Goal: Task Accomplishment & Management: Complete application form

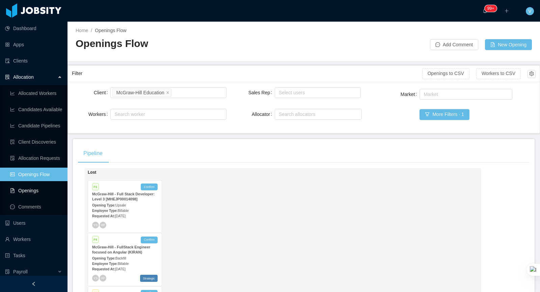
click at [33, 193] on link "Openings" at bounding box center [36, 191] width 52 height 14
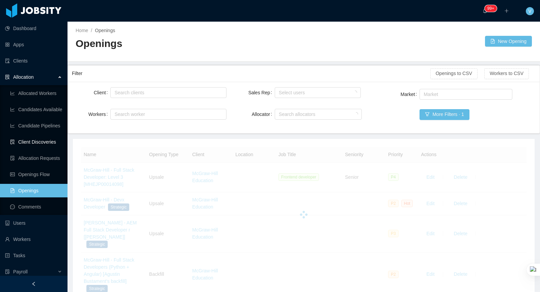
click at [35, 138] on link "Client Discoveries" at bounding box center [36, 142] width 52 height 14
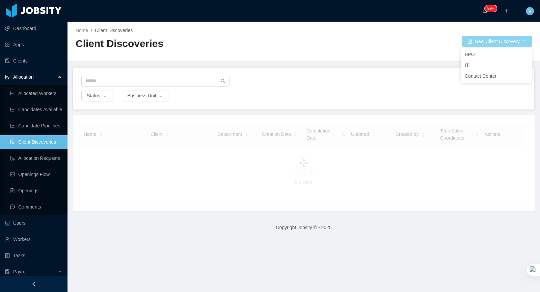
drag, startPoint x: 490, startPoint y: 41, endPoint x: 422, endPoint y: 140, distance: 120.2
click at [490, 41] on button "New Client Discovery" at bounding box center [497, 41] width 70 height 11
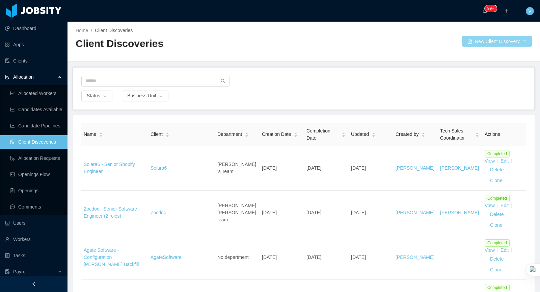
click at [481, 44] on button "New Client Discovery" at bounding box center [497, 41] width 70 height 11
click at [325, 80] on div at bounding box center [303, 83] width 445 height 15
click at [142, 96] on button "Business Unit" at bounding box center [145, 95] width 47 height 11
drag, startPoint x: 273, startPoint y: 97, endPoint x: 316, endPoint y: 87, distance: 43.9
click at [274, 97] on div "Status Business Unit" at bounding box center [304, 95] width 446 height 11
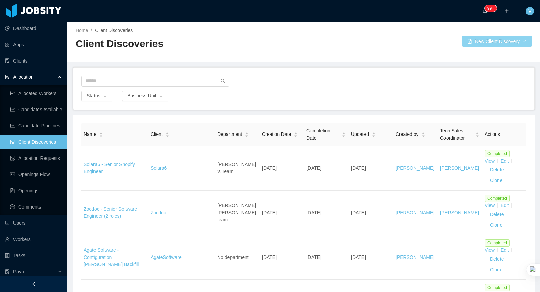
click at [480, 45] on button "New Client Discovery" at bounding box center [497, 41] width 70 height 11
click at [481, 54] on li "BPO" at bounding box center [496, 54] width 71 height 11
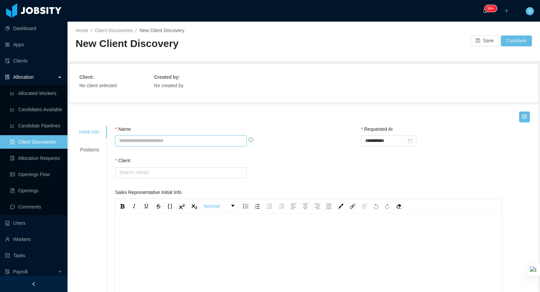
click at [128, 141] on input "Name" at bounding box center [181, 140] width 132 height 11
type input "**********"
click at [168, 175] on input "text" at bounding box center [181, 172] width 132 height 11
click at [152, 184] on li "Jobsity LLC" at bounding box center [181, 185] width 131 height 11
type input "**********"
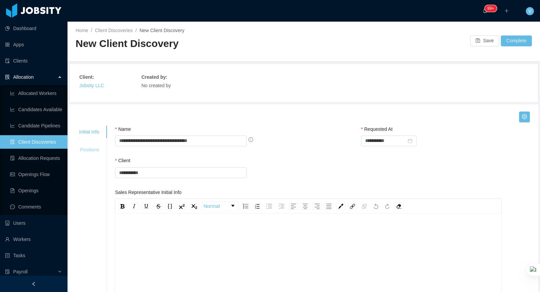
click at [91, 152] on div "Positions" at bounding box center [89, 149] width 36 height 12
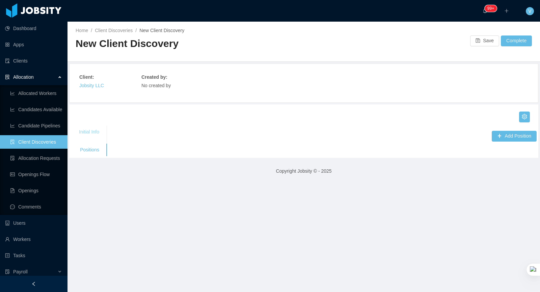
click at [88, 130] on div "Initial Info" at bounding box center [89, 132] width 36 height 12
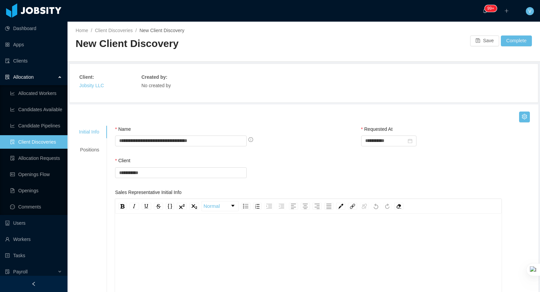
click at [207, 240] on div "To enrich screen reader interactions, please activate Accessibility in Grammarl…" at bounding box center [309, 284] width 376 height 118
click at [95, 148] on div "Positions" at bounding box center [89, 149] width 36 height 12
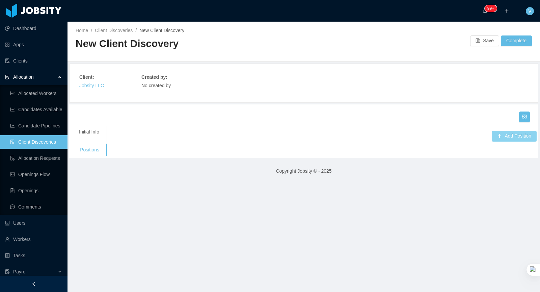
drag, startPoint x: 497, startPoint y: 133, endPoint x: 506, endPoint y: 137, distance: 9.8
click at [497, 133] on button "Add Position" at bounding box center [514, 136] width 45 height 11
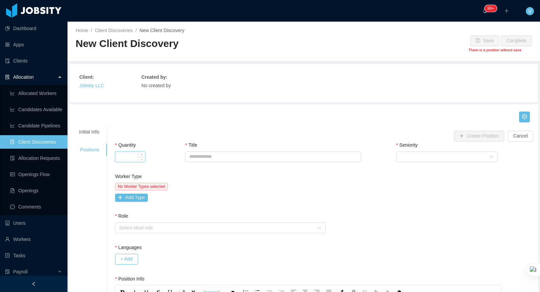
click at [128, 152] on input "Quantity" at bounding box center [130, 157] width 30 height 10
type input "*"
click at [228, 153] on input "Title" at bounding box center [273, 156] width 176 height 11
type input "**********"
click at [409, 159] on div "Select Seniority" at bounding box center [444, 157] width 89 height 10
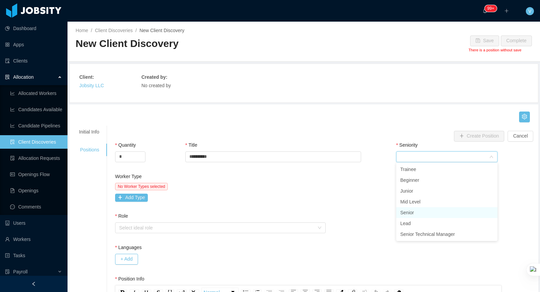
drag, startPoint x: 414, startPoint y: 212, endPoint x: 262, endPoint y: 204, distance: 152.1
click at [414, 212] on li "Senior" at bounding box center [446, 212] width 101 height 11
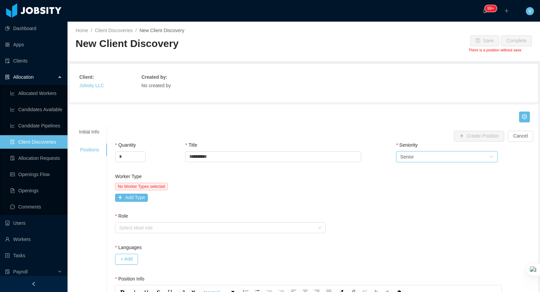
drag, startPoint x: 236, startPoint y: 196, endPoint x: 224, endPoint y: 197, distance: 12.2
click at [236, 196] on div "No Worker Types selected Add Type" at bounding box center [219, 192] width 209 height 19
click at [139, 197] on button "Add Type" at bounding box center [131, 197] width 33 height 8
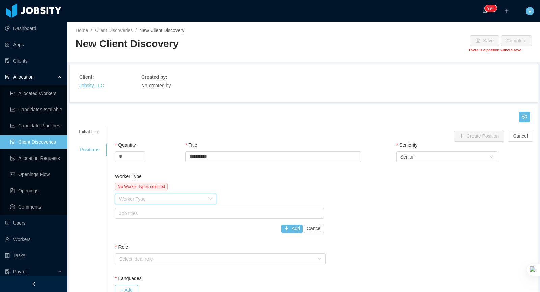
click at [155, 202] on div "Worker Type" at bounding box center [163, 199] width 89 height 10
click at [153, 254] on li "Talent Acquisition" at bounding box center [165, 254] width 101 height 11
click at [166, 206] on div "No Worker Types selected Worker Type Talent Acquisition Job titles Add Cancel" at bounding box center [219, 208] width 209 height 50
click at [165, 211] on div "Job titles" at bounding box center [218, 213] width 198 height 7
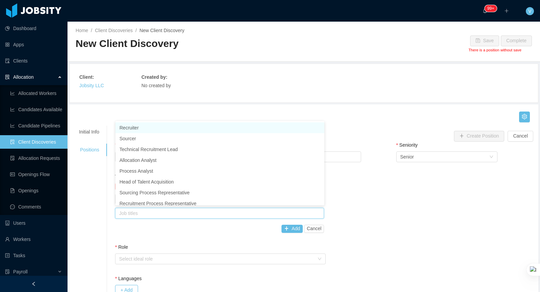
scroll to position [1, 0]
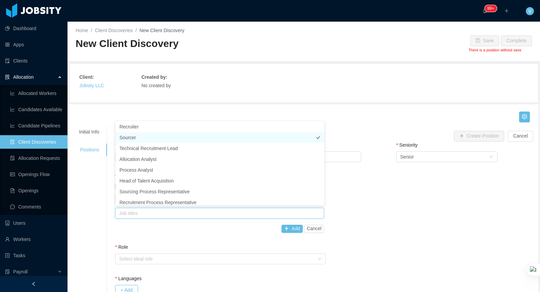
click at [130, 136] on li "Sourcer" at bounding box center [219, 137] width 209 height 11
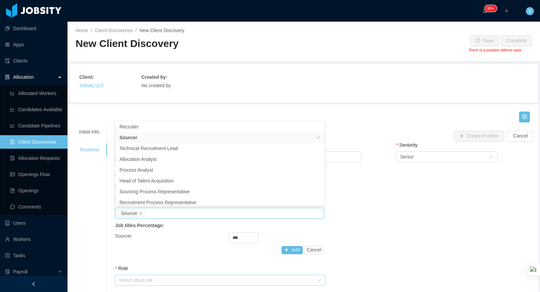
scroll to position [3, 0]
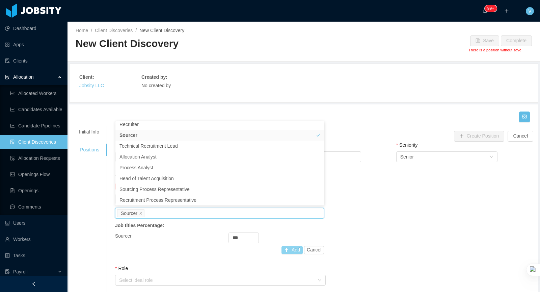
drag, startPoint x: 289, startPoint y: 247, endPoint x: 273, endPoint y: 257, distance: 18.8
click at [289, 247] on button "Add" at bounding box center [292, 250] width 21 height 8
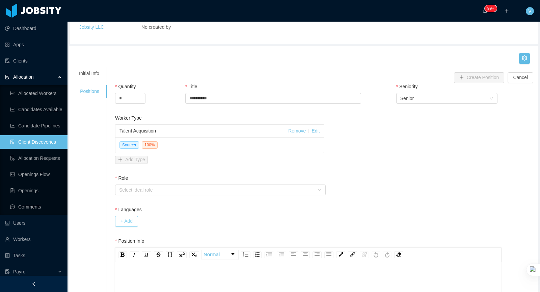
scroll to position [109, 0]
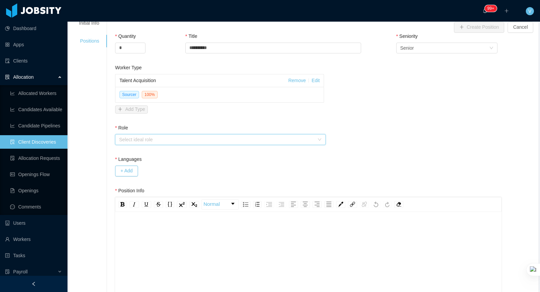
click at [134, 134] on div "Select ideal role" at bounding box center [218, 139] width 198 height 10
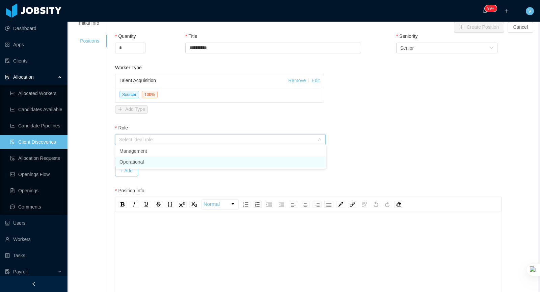
click at [138, 162] on li "Operational" at bounding box center [220, 161] width 211 height 11
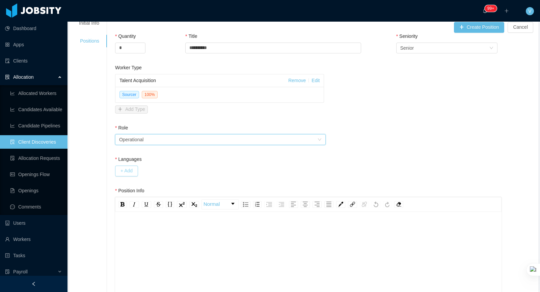
click at [123, 168] on button "+ Add" at bounding box center [126, 170] width 23 height 11
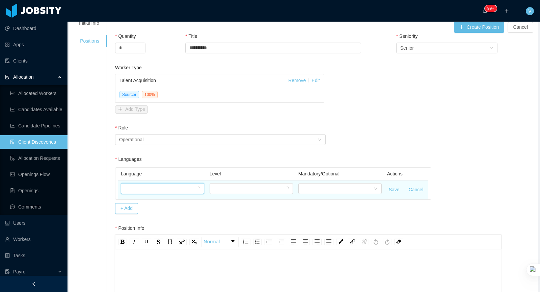
click at [138, 186] on div at bounding box center [160, 188] width 71 height 10
type input "******"
drag, startPoint x: 151, startPoint y: 201, endPoint x: 234, endPoint y: 186, distance: 84.0
click at [160, 199] on li "English" at bounding box center [162, 199] width 83 height 11
drag, startPoint x: 246, startPoint y: 187, endPoint x: 246, endPoint y: 191, distance: 3.7
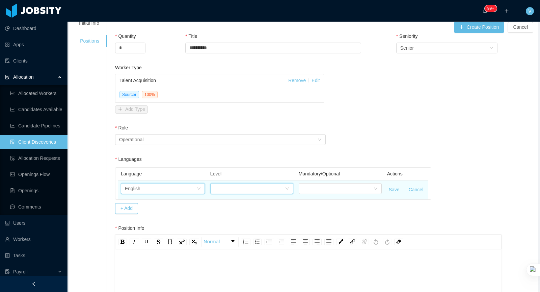
click at [246, 187] on div at bounding box center [249, 188] width 71 height 10
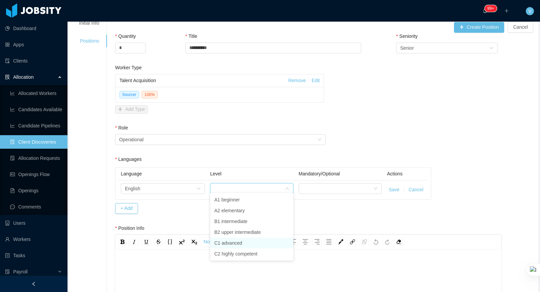
drag, startPoint x: 247, startPoint y: 242, endPoint x: 252, endPoint y: 241, distance: 5.2
click at [247, 242] on li "C1 advanced" at bounding box center [251, 242] width 83 height 11
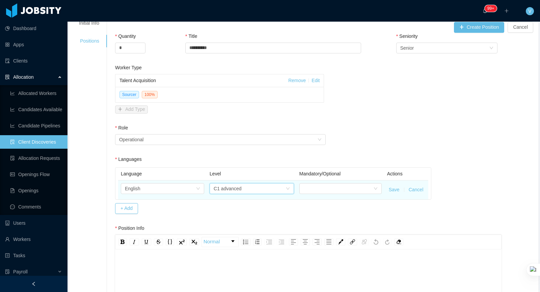
click at [390, 188] on button "Save" at bounding box center [394, 189] width 11 height 7
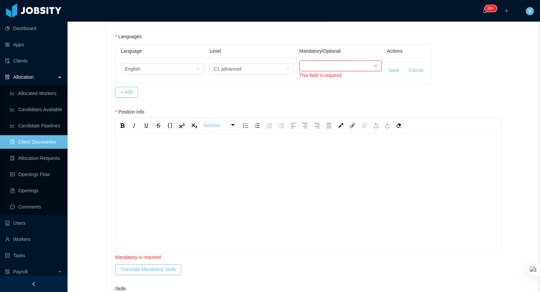
scroll to position [224, 0]
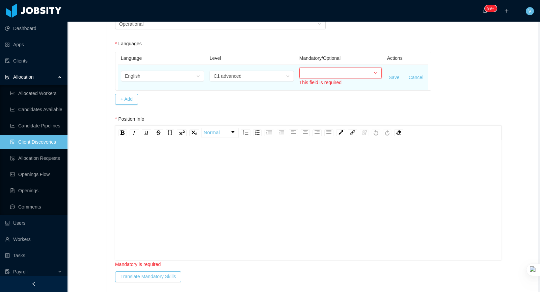
drag, startPoint x: 314, startPoint y: 70, endPoint x: 320, endPoint y: 75, distance: 7.9
click at [315, 70] on div at bounding box center [338, 73] width 70 height 10
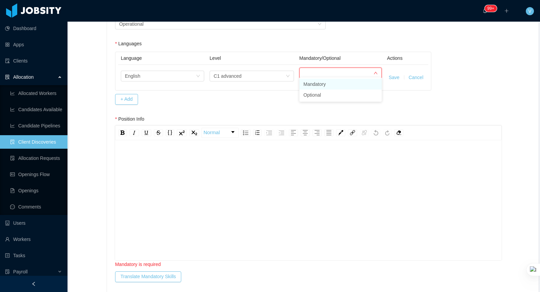
click at [321, 84] on li "Mandatory" at bounding box center [340, 84] width 82 height 11
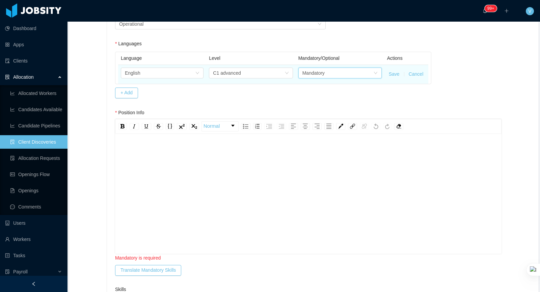
click at [390, 74] on td "Save Cancel" at bounding box center [406, 74] width 44 height 19
click at [392, 74] on button "Save" at bounding box center [394, 74] width 11 height 7
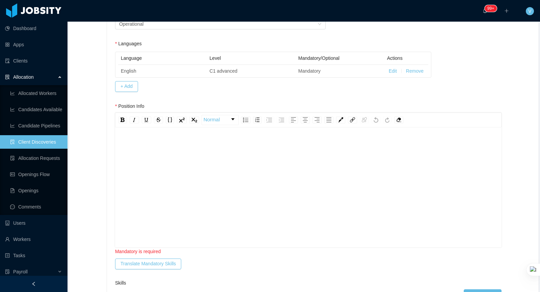
click at [256, 148] on div "rdw-editor" at bounding box center [309, 198] width 376 height 118
drag, startPoint x: 256, startPoint y: 148, endPoint x: 42, endPoint y: 133, distance: 214.6
click at [41, 133] on section "**********" at bounding box center [270, 146] width 540 height 292
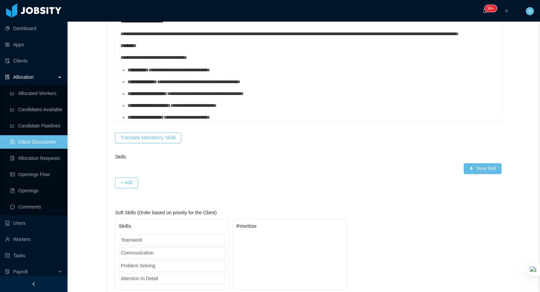
scroll to position [278, 0]
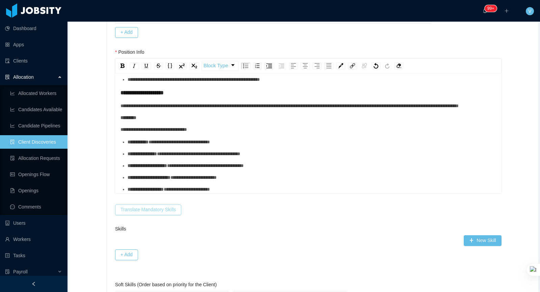
click at [163, 206] on button "Translate Mandatory Skills" at bounding box center [148, 209] width 66 height 11
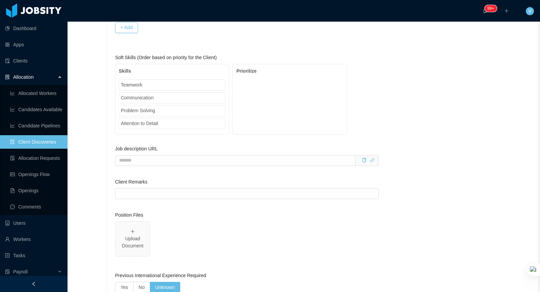
scroll to position [611, 0]
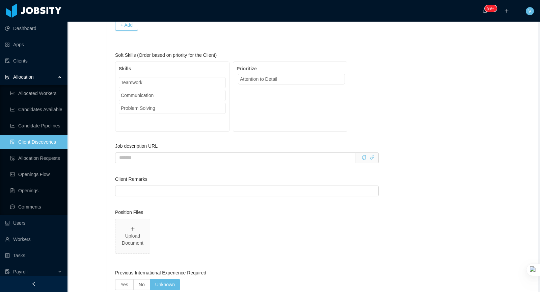
drag, startPoint x: 215, startPoint y: 107, endPoint x: 263, endPoint y: 80, distance: 55.8
click at [269, 77] on div "Skills Teamwork Communication Problem Solving Attention to Detail Prioritize" at bounding box center [231, 96] width 232 height 70
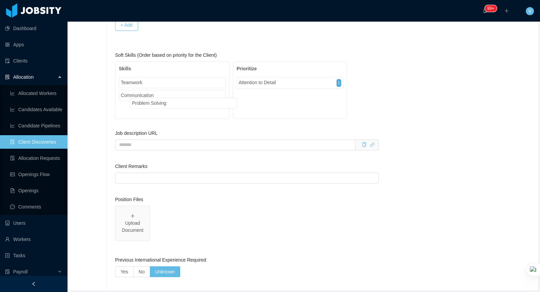
scroll to position [611, 0]
drag, startPoint x: 180, startPoint y: 105, endPoint x: 296, endPoint y: 90, distance: 117.4
click at [296, 90] on div "Skills Teamwork Communication Problem Solving Prioritize Attention to Detail 1" at bounding box center [231, 88] width 232 height 57
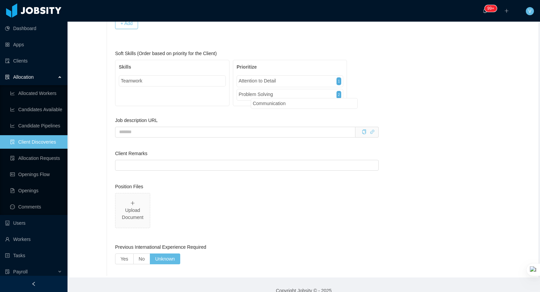
scroll to position [612, 0]
drag, startPoint x: 157, startPoint y: 94, endPoint x: 284, endPoint y: 105, distance: 127.4
click at [284, 105] on div "Soft Skills (Order based on priority for the Client) Skills Teamwork Communicat…" at bounding box center [308, 83] width 387 height 67
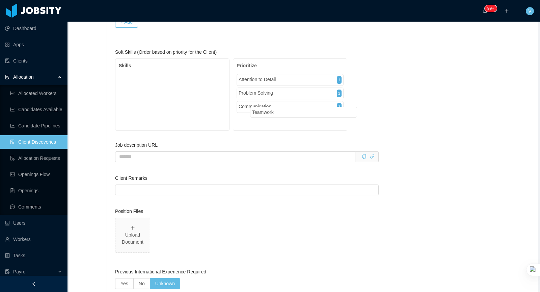
drag, startPoint x: 141, startPoint y: 78, endPoint x: 272, endPoint y: 115, distance: 136.3
click at [272, 115] on div "Soft Skills (Order based on priority for the Client) Skills Teamwork Prioritize…" at bounding box center [308, 91] width 387 height 85
drag, startPoint x: 197, startPoint y: 85, endPoint x: 282, endPoint y: 103, distance: 86.7
click at [282, 103] on div "Skills Teamwork Prioritize Attention to Detail 1 Problem Solving 2 Communicatio…" at bounding box center [231, 94] width 232 height 72
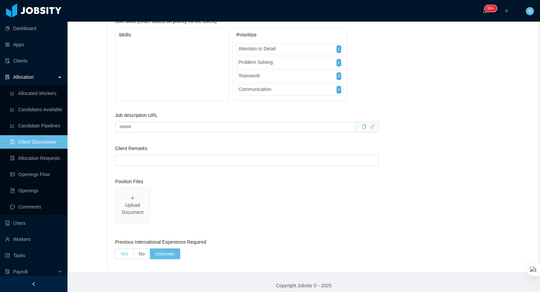
click at [126, 251] on span "Yes" at bounding box center [125, 253] width 8 height 5
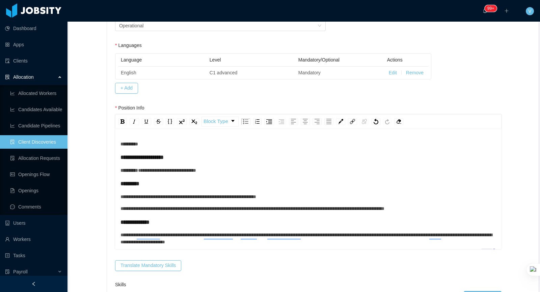
scroll to position [0, 0]
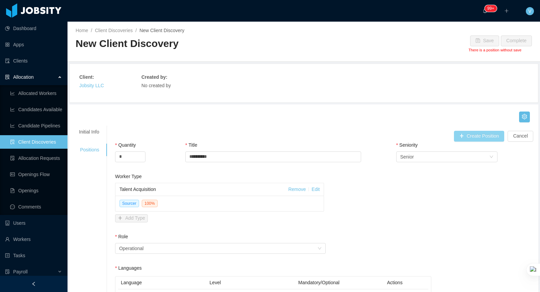
click at [470, 133] on button "Create Position" at bounding box center [479, 136] width 51 height 11
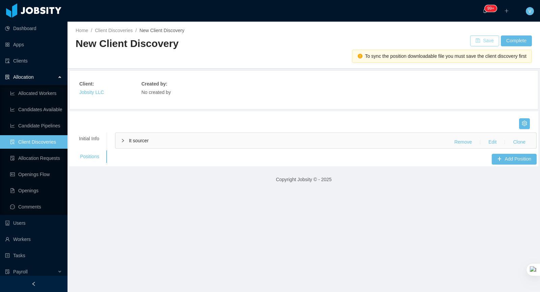
click at [488, 45] on button "Save" at bounding box center [484, 40] width 29 height 11
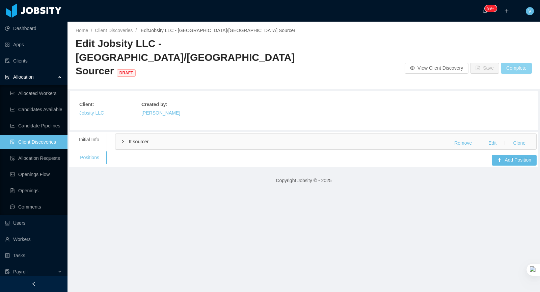
click at [508, 63] on button "Complete" at bounding box center [516, 68] width 31 height 11
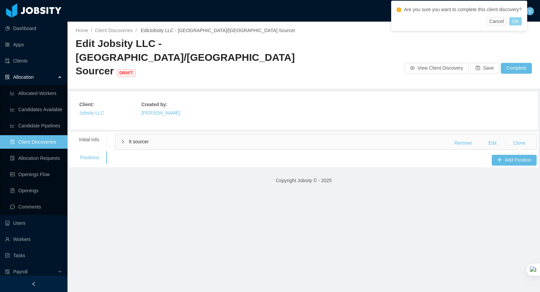
click at [520, 23] on button "OK" at bounding box center [515, 21] width 12 height 8
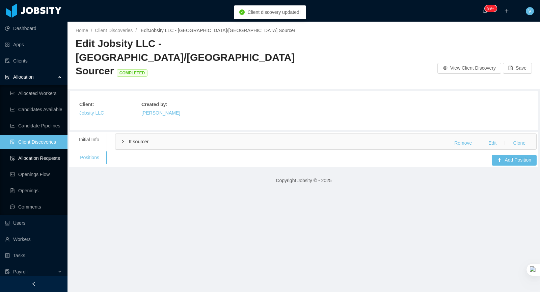
click at [42, 158] on link "Allocation Requests" at bounding box center [36, 158] width 52 height 14
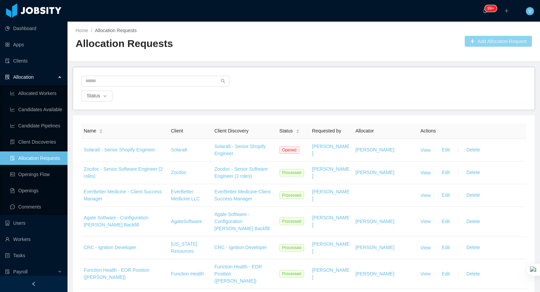
click at [484, 42] on button "Add Allocation Request" at bounding box center [498, 41] width 67 height 11
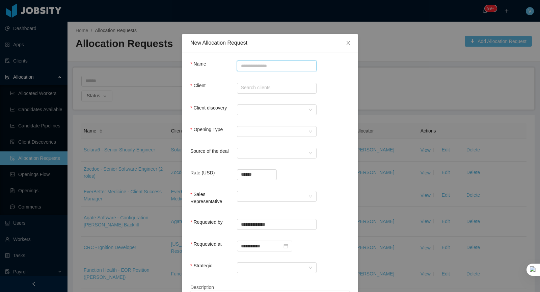
click at [271, 65] on input "Name" at bounding box center [277, 65] width 80 height 11
type input "**********"
click at [267, 83] on input "text" at bounding box center [277, 88] width 80 height 11
type input "**********"
drag, startPoint x: 223, startPoint y: 103, endPoint x: 227, endPoint y: 104, distance: 4.0
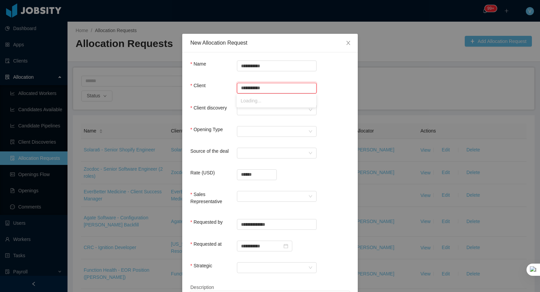
click at [223, 103] on form "**********" at bounding box center [269, 212] width 159 height 305
click at [256, 109] on div at bounding box center [274, 110] width 67 height 10
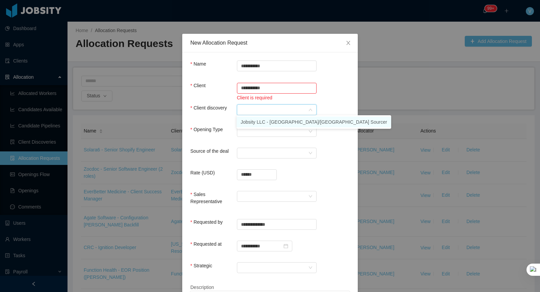
click at [253, 122] on li "Jobsity LLC - [GEOGRAPHIC_DATA]/[GEOGRAPHIC_DATA] Sourcer" at bounding box center [314, 121] width 155 height 11
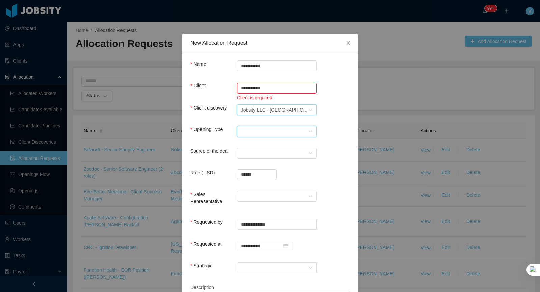
click at [252, 134] on div "Select Opening Type" at bounding box center [274, 131] width 67 height 10
click at [252, 154] on li "Upsale" at bounding box center [277, 154] width 80 height 11
drag, startPoint x: 218, startPoint y: 153, endPoint x: 238, endPoint y: 153, distance: 20.6
click at [219, 153] on div "Source of the deal" at bounding box center [213, 153] width 47 height 10
click at [250, 150] on div "Select a Source" at bounding box center [274, 153] width 67 height 10
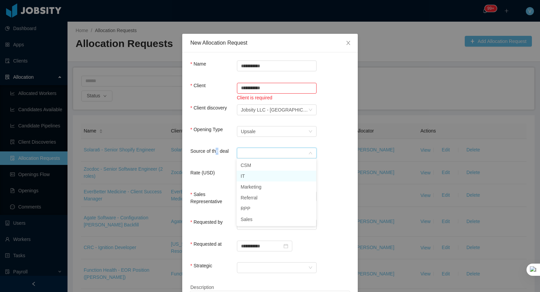
click at [256, 175] on li "IT" at bounding box center [277, 175] width 80 height 11
drag, startPoint x: 224, startPoint y: 178, endPoint x: 229, endPoint y: 176, distance: 5.8
click at [224, 177] on div "Rate (USD)" at bounding box center [213, 174] width 47 height 10
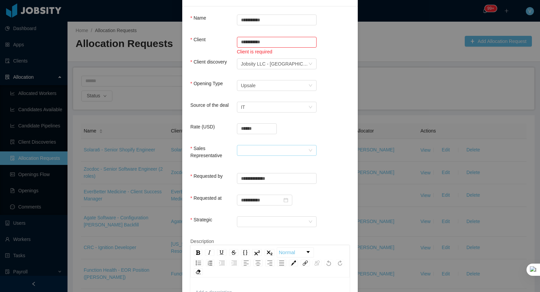
scroll to position [47, 0]
click at [255, 150] on div at bounding box center [274, 149] width 67 height 10
click at [223, 153] on div "Sales Representative" at bounding box center [213, 152] width 47 height 17
click at [254, 152] on div at bounding box center [274, 149] width 67 height 10
click at [254, 145] on div at bounding box center [274, 149] width 67 height 10
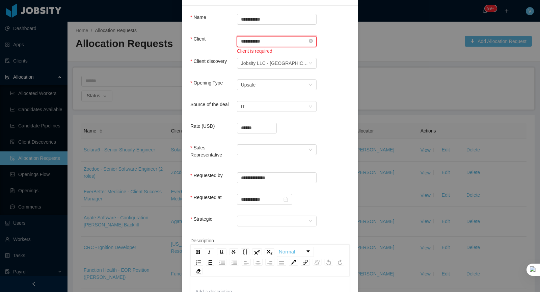
click at [270, 41] on input "**********" at bounding box center [277, 41] width 80 height 11
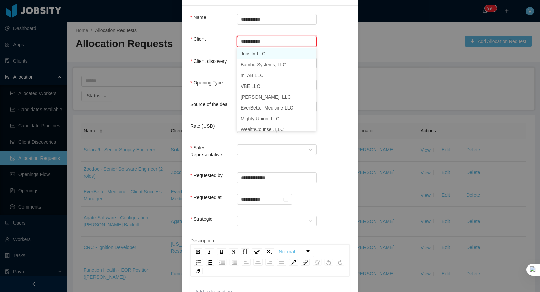
click at [263, 54] on li "Jobsity LLC" at bounding box center [277, 53] width 80 height 11
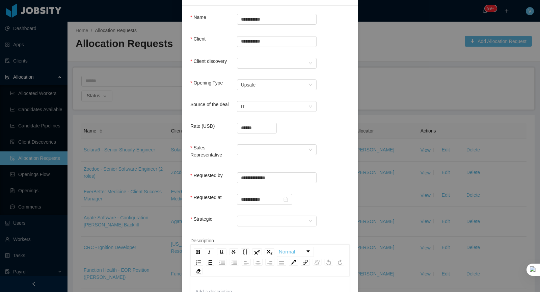
click at [222, 60] on label "Client discovery" at bounding box center [208, 60] width 36 height 5
click at [268, 62] on div at bounding box center [274, 63] width 67 height 10
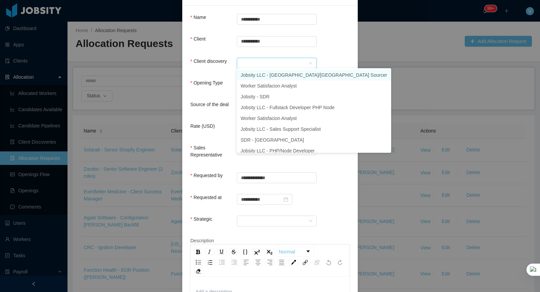
click at [266, 76] on li "Jobsity LLC - [GEOGRAPHIC_DATA]/[GEOGRAPHIC_DATA] Sourcer" at bounding box center [314, 75] width 155 height 11
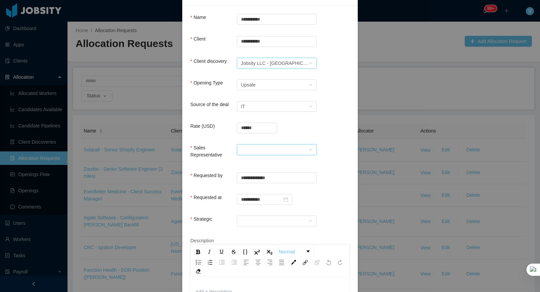
click at [250, 144] on div at bounding box center [274, 149] width 67 height 10
click at [279, 161] on li "[PERSON_NAME]" at bounding box center [277, 161] width 80 height 11
click at [213, 162] on div "Sales Representative [PERSON_NAME]" at bounding box center [269, 154] width 159 height 20
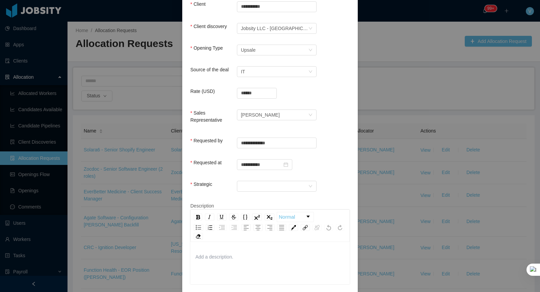
scroll to position [106, 0]
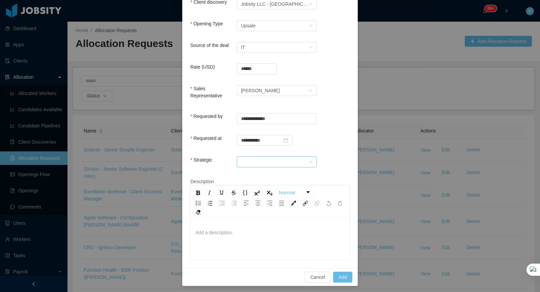
click at [249, 161] on div at bounding box center [274, 162] width 67 height 10
drag, startPoint x: 253, startPoint y: 173, endPoint x: 247, endPoint y: 172, distance: 6.2
click at [253, 173] on li "Yes" at bounding box center [277, 173] width 80 height 11
click at [229, 163] on div "Strategic" at bounding box center [213, 161] width 47 height 10
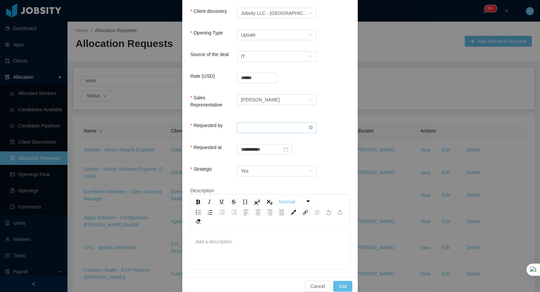
click at [260, 127] on input "text" at bounding box center [277, 127] width 80 height 11
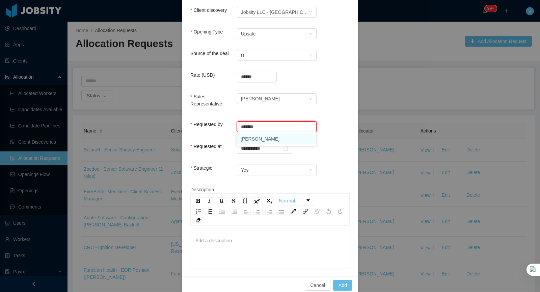
drag, startPoint x: 266, startPoint y: 137, endPoint x: 247, endPoint y: 136, distance: 19.3
click at [266, 137] on li "[PERSON_NAME]" at bounding box center [277, 138] width 80 height 11
type input "**********"
click at [225, 135] on form "**********" at bounding box center [269, 115] width 159 height 305
click at [264, 97] on div "[PERSON_NAME]" at bounding box center [260, 99] width 39 height 10
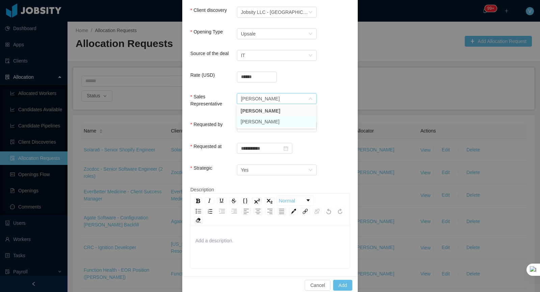
click at [259, 122] on li "[PERSON_NAME]" at bounding box center [277, 121] width 80 height 11
click at [218, 127] on div "Requested by" at bounding box center [213, 126] width 47 height 10
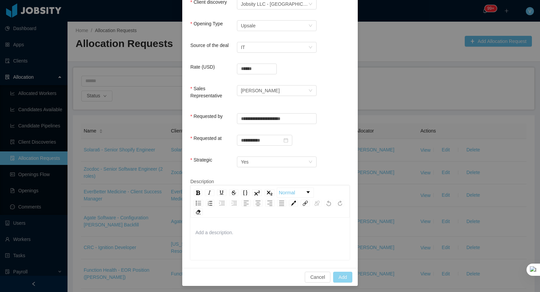
drag, startPoint x: 339, startPoint y: 276, endPoint x: 343, endPoint y: 276, distance: 4.1
click at [339, 276] on button "Add" at bounding box center [342, 276] width 19 height 11
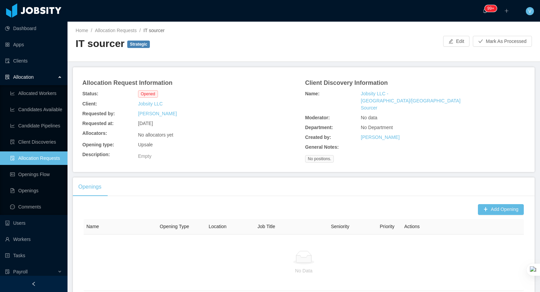
click at [489, 201] on div "Add Opening Name Opening Type Location Job Title Seniority Priority Actions No …" at bounding box center [304, 251] width 462 height 100
click at [491, 206] on button "Add Opening" at bounding box center [501, 209] width 46 height 11
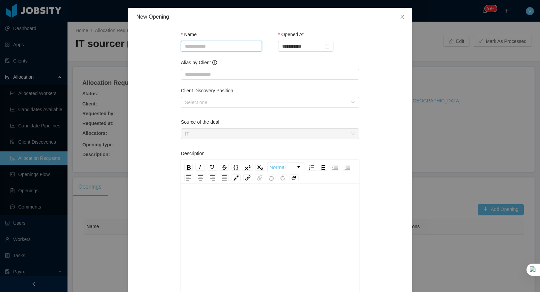
click at [202, 48] on input "Name" at bounding box center [221, 46] width 81 height 11
type input "**********"
click at [233, 68] on div "Alias by Client" at bounding box center [270, 64] width 178 height 10
click at [230, 73] on input "Alias by Client" at bounding box center [270, 74] width 178 height 11
click at [199, 96] on div "Client Discovery Position" at bounding box center [270, 92] width 178 height 10
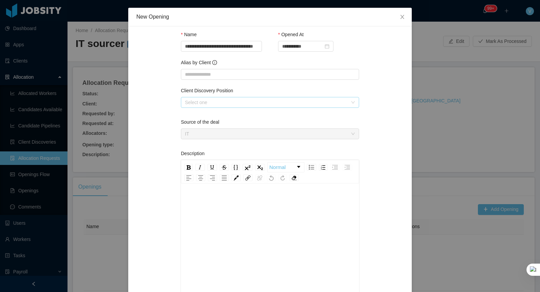
click at [203, 104] on div "Select one" at bounding box center [266, 102] width 163 height 7
click at [358, 90] on div "Client Discovery Position" at bounding box center [270, 92] width 178 height 10
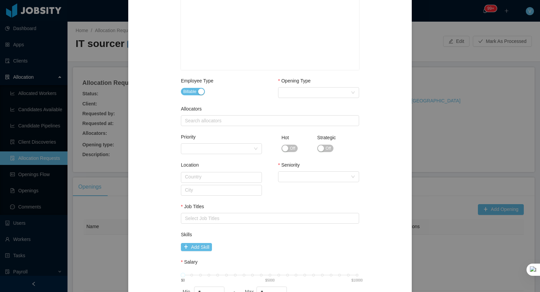
scroll to position [215, 0]
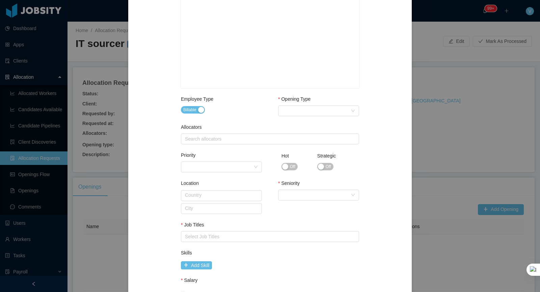
click at [305, 117] on div "Opening Type Select Opening Type" at bounding box center [318, 107] width 81 height 23
click at [307, 114] on div "Select Opening Type" at bounding box center [316, 111] width 69 height 10
click at [303, 130] on li "Upsale" at bounding box center [318, 133] width 81 height 11
click at [228, 138] on div "Search allocators" at bounding box center [268, 138] width 167 height 7
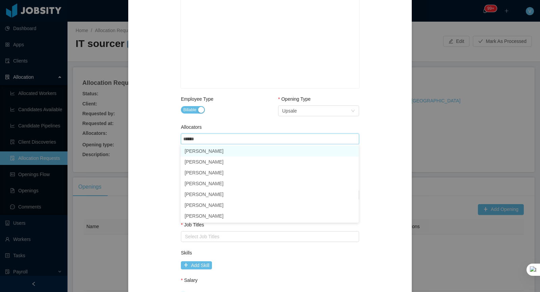
type input "*******"
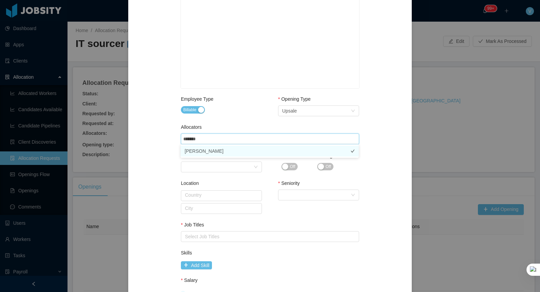
click at [211, 154] on li "[PERSON_NAME]" at bounding box center [270, 150] width 178 height 11
click at [275, 201] on div "Location Country City Seniority Select Seniority" at bounding box center [270, 204] width 178 height 42
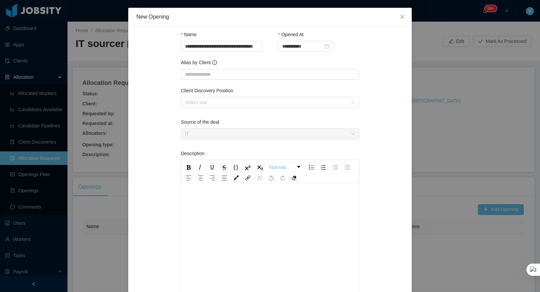
scroll to position [6, 0]
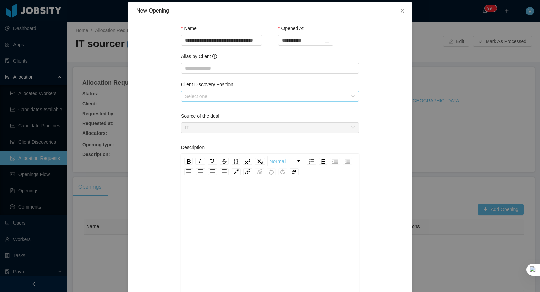
click at [285, 96] on div "Select one" at bounding box center [266, 96] width 163 height 7
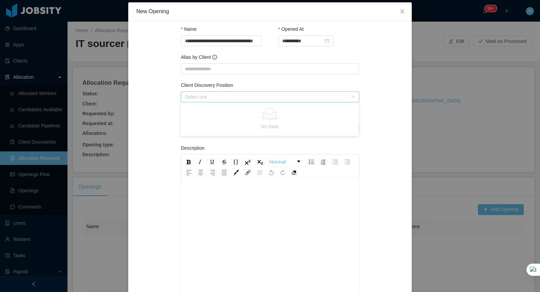
click at [263, 120] on div "No Data" at bounding box center [270, 119] width 170 height 22
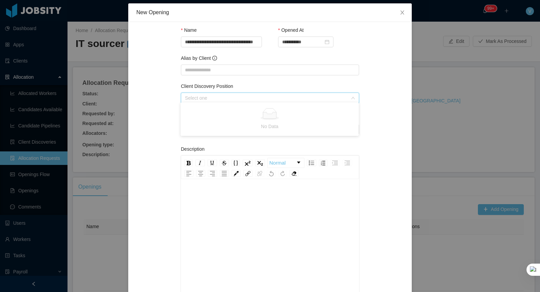
click at [263, 120] on div "No Data" at bounding box center [270, 119] width 170 height 22
click at [400, 138] on div "**********" at bounding box center [269, 297] width 267 height 535
click at [260, 73] on input "Alias by Client" at bounding box center [270, 69] width 178 height 11
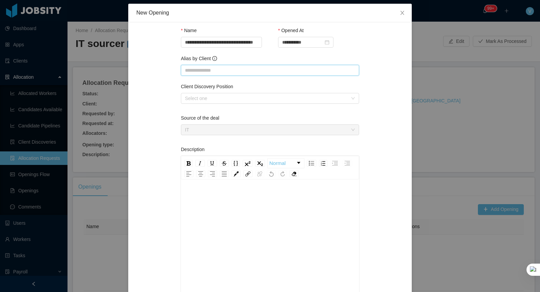
click at [258, 73] on input "Alias by Client" at bounding box center [270, 70] width 178 height 11
click at [227, 44] on input "**********" at bounding box center [221, 42] width 81 height 11
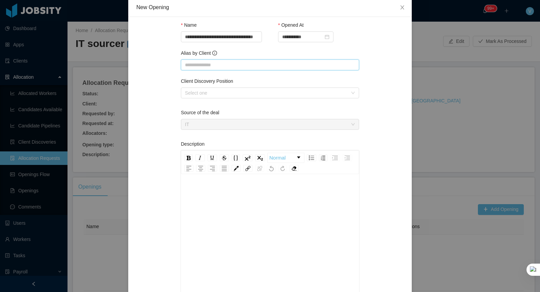
click at [226, 61] on input "Alias by Client" at bounding box center [270, 64] width 178 height 11
click at [207, 90] on div "Select one" at bounding box center [266, 93] width 163 height 7
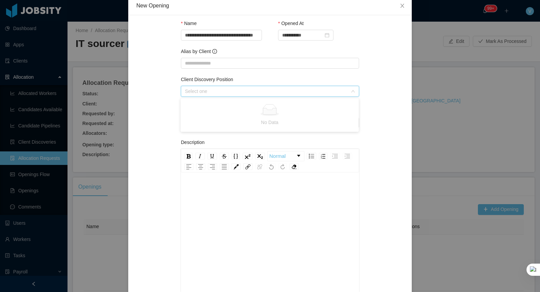
click at [392, 92] on div "**********" at bounding box center [269, 290] width 267 height 535
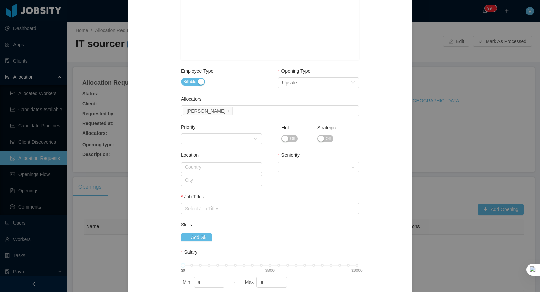
scroll to position [249, 0]
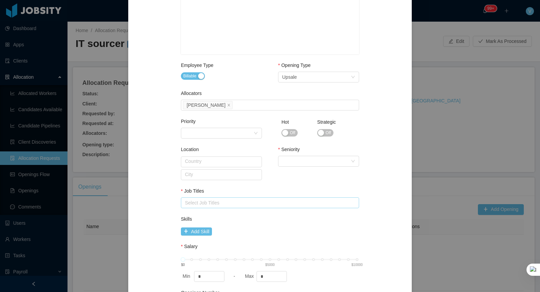
click at [211, 204] on div "Select Job Titles" at bounding box center [268, 202] width 167 height 7
type input "*******"
drag, startPoint x: 214, startPoint y: 202, endPoint x: 66, endPoint y: 193, distance: 147.8
click at [67, 193] on div "**********" at bounding box center [270, 146] width 540 height 292
type input "*******"
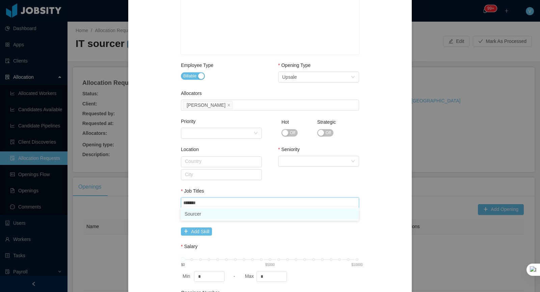
click at [216, 215] on li "Sourcer" at bounding box center [270, 213] width 178 height 11
click at [229, 238] on div "**********" at bounding box center [270, 53] width 178 height 535
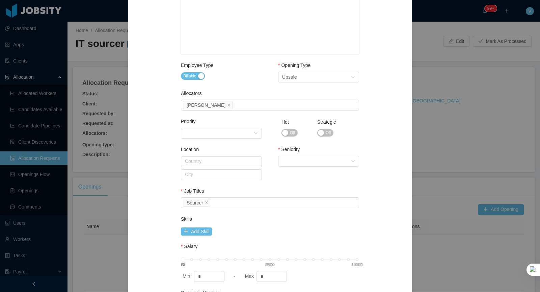
scroll to position [301, 0]
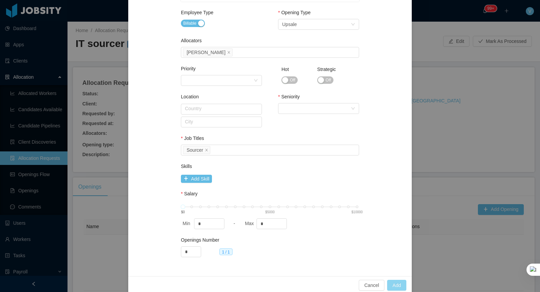
drag, startPoint x: 389, startPoint y: 285, endPoint x: 394, endPoint y: 285, distance: 4.4
click at [389, 285] on button "Add" at bounding box center [396, 285] width 19 height 11
drag, startPoint x: 314, startPoint y: 98, endPoint x: 313, endPoint y: 103, distance: 4.9
click at [314, 99] on div "Seniority" at bounding box center [318, 98] width 81 height 10
click at [312, 104] on div "Select Seniority" at bounding box center [316, 108] width 69 height 10
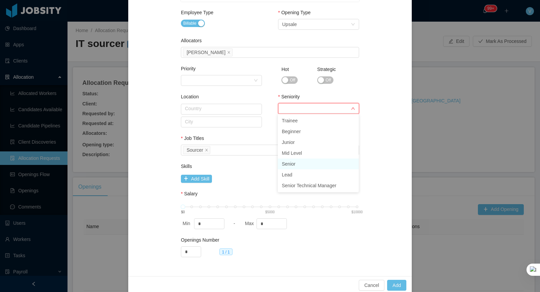
drag, startPoint x: 300, startPoint y: 162, endPoint x: 319, endPoint y: 168, distance: 19.5
click at [300, 162] on li "Senior" at bounding box center [318, 163] width 81 height 11
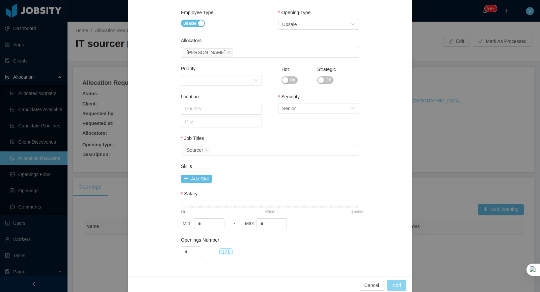
click at [395, 285] on button "Add" at bounding box center [396, 285] width 19 height 11
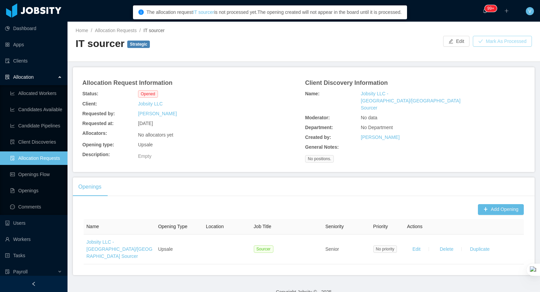
click at [490, 40] on button "Mark As Processed" at bounding box center [502, 41] width 59 height 11
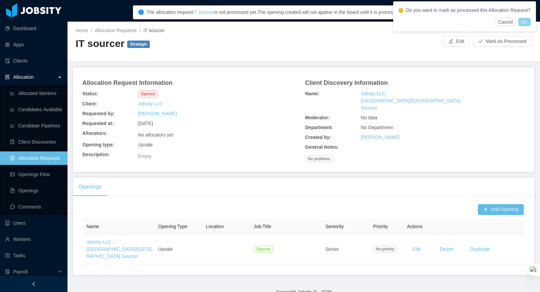
click at [528, 26] on button "OK" at bounding box center [525, 22] width 12 height 8
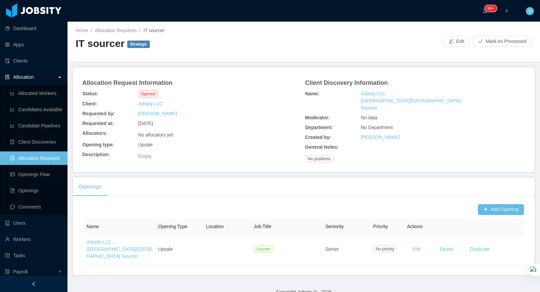
scroll to position [1, 0]
click at [490, 41] on button "Mark As Processed" at bounding box center [502, 40] width 59 height 11
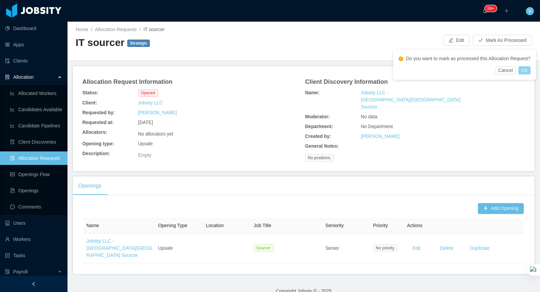
click at [524, 74] on button "OK" at bounding box center [525, 70] width 12 height 8
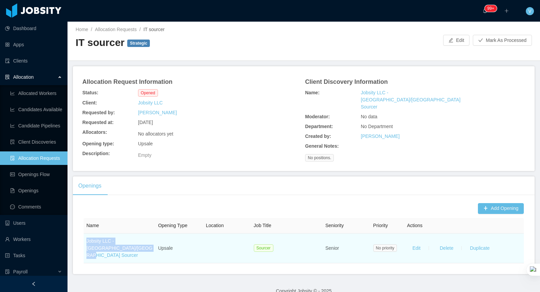
click at [101, 240] on td "Jobsity LLC - [GEOGRAPHIC_DATA]/[GEOGRAPHIC_DATA] Sourcer" at bounding box center [120, 248] width 72 height 30
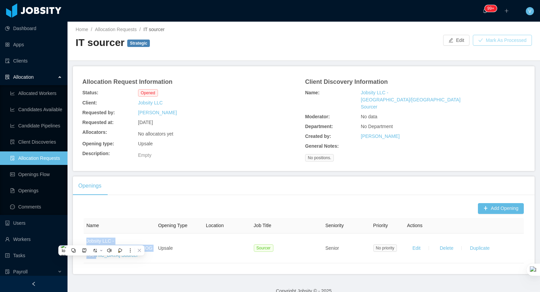
click at [482, 39] on button "Mark As Processed" at bounding box center [502, 40] width 59 height 11
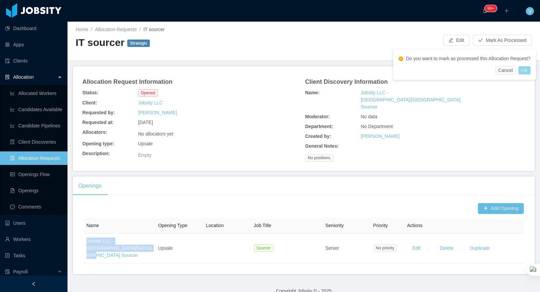
click at [529, 74] on button "OK" at bounding box center [525, 70] width 12 height 8
click at [499, 40] on button "Mark As Processed" at bounding box center [502, 40] width 59 height 11
click at [531, 74] on button "OK" at bounding box center [525, 70] width 12 height 8
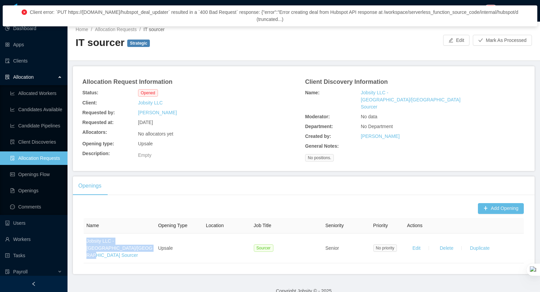
drag, startPoint x: 53, startPoint y: 12, endPoint x: 407, endPoint y: 25, distance: 354.7
click at [407, 25] on div "Client error: `PUT https://[DOMAIN_NAME]/hubspot_deal_updater` resulted in a `4…" at bounding box center [270, 15] width 535 height 21
copy span "lient error: `PUT https://[DOMAIN_NAME]/hubspot_deal_updater` resulted in a `40…"
